Goal: Browse casually

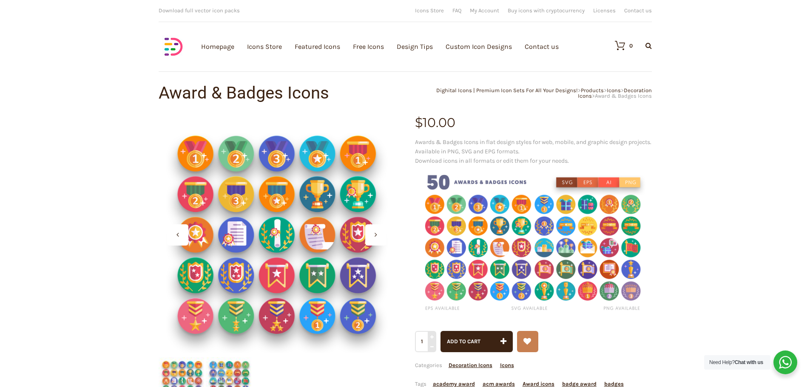
click at [375, 238] on div at bounding box center [375, 234] width 21 height 21
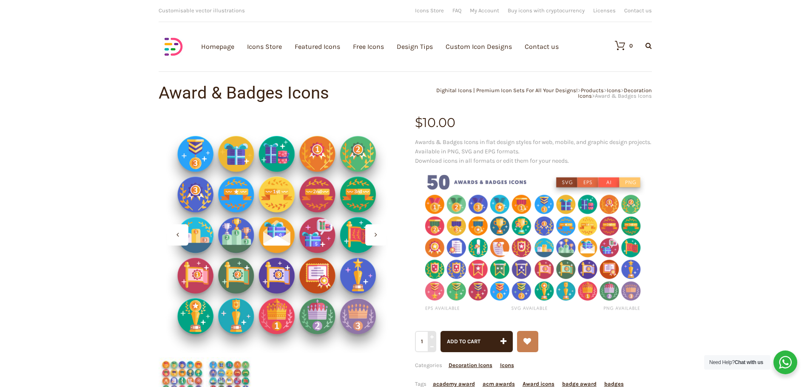
click at [375, 238] on div at bounding box center [375, 234] width 21 height 21
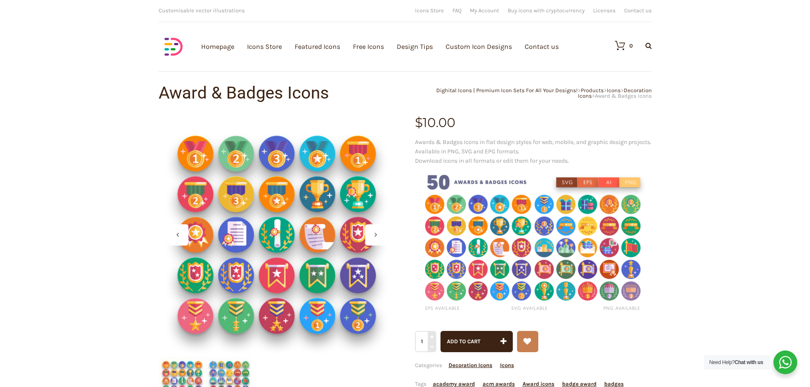
click at [375, 238] on div at bounding box center [375, 234] width 21 height 21
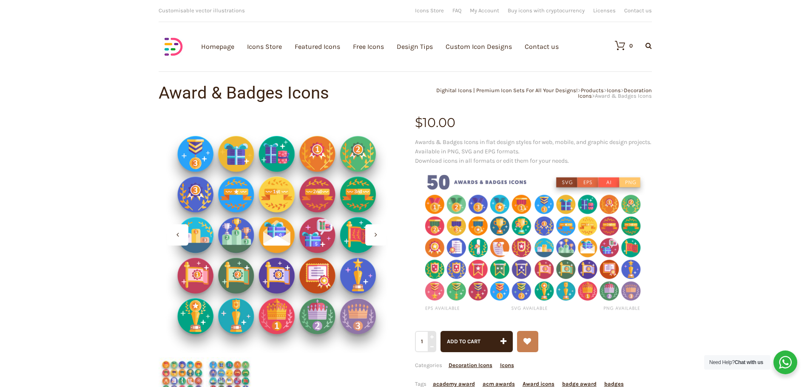
click at [375, 238] on div at bounding box center [375, 234] width 21 height 21
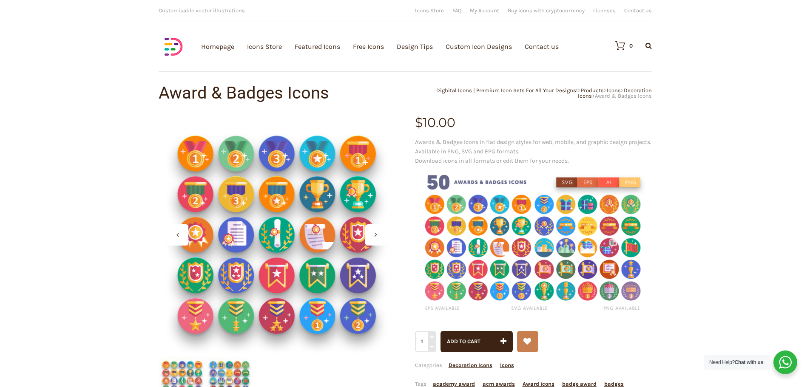
click at [375, 238] on div at bounding box center [375, 234] width 21 height 21
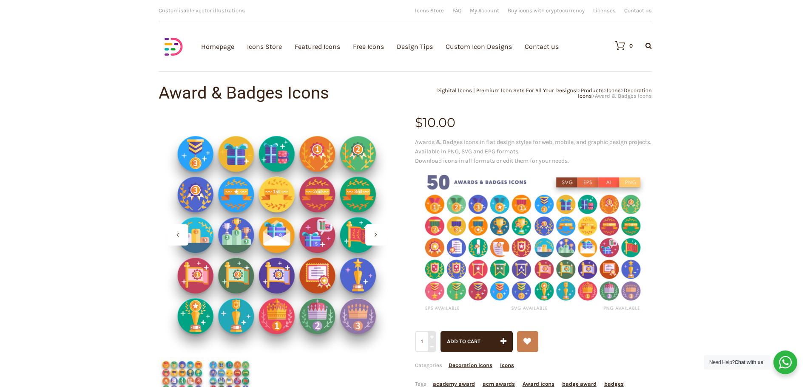
click at [375, 238] on div at bounding box center [375, 234] width 21 height 21
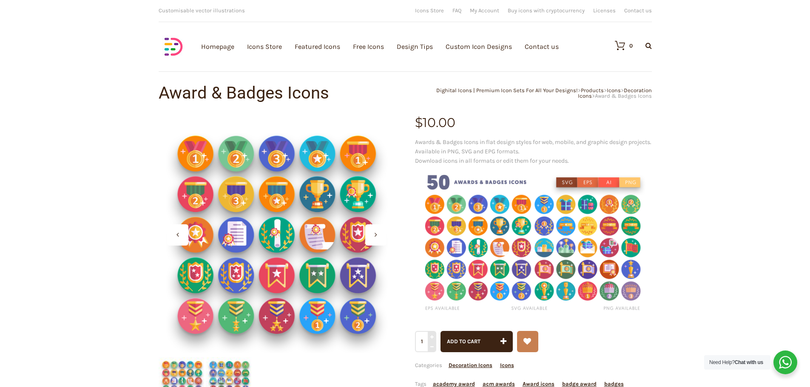
click at [375, 238] on div at bounding box center [375, 234] width 21 height 21
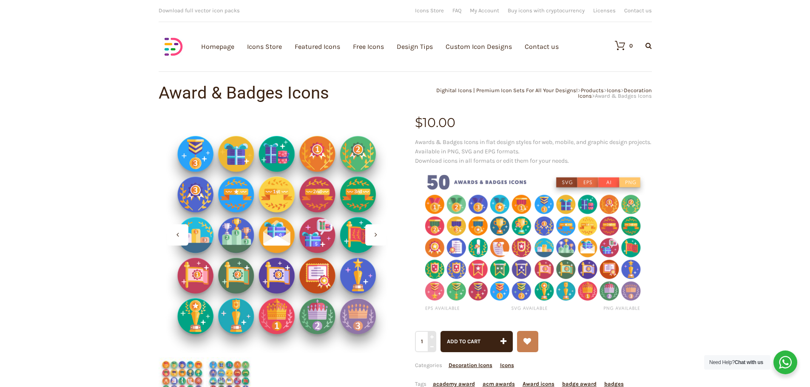
click at [375, 238] on div at bounding box center [375, 234] width 21 height 21
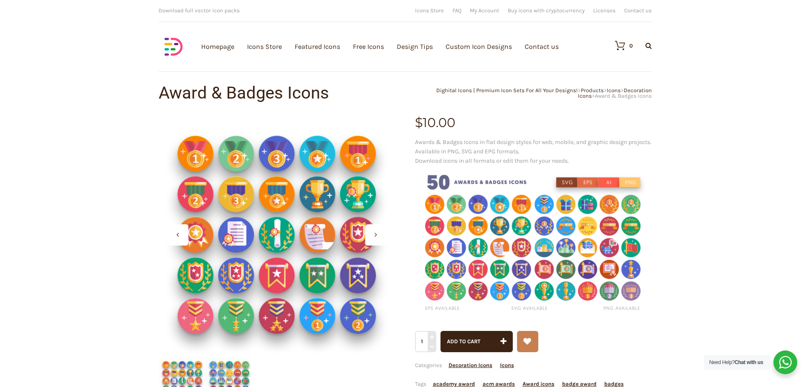
click at [375, 236] on icon at bounding box center [376, 234] width 3 height 7
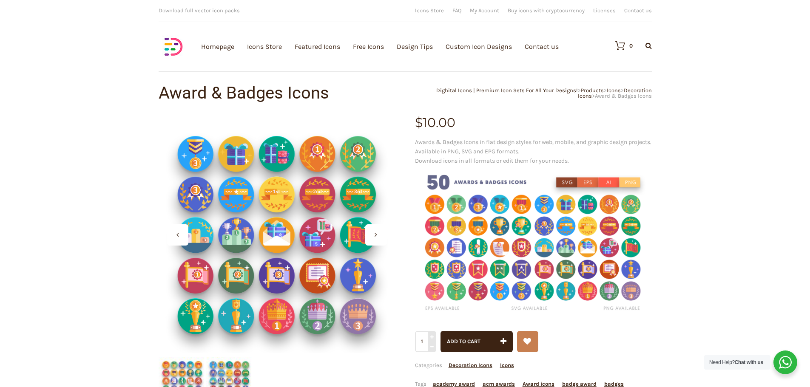
click at [375, 236] on icon at bounding box center [376, 234] width 3 height 7
